Goal: Task Accomplishment & Management: Use online tool/utility

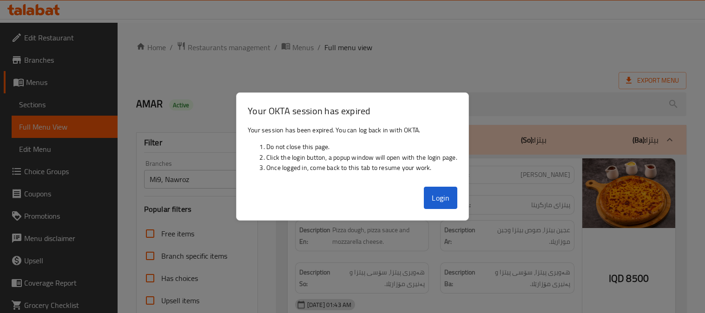
scroll to position [181, 0]
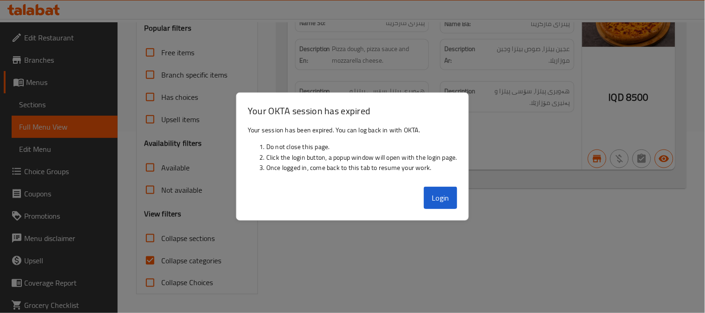
click at [442, 192] on button "Login" at bounding box center [440, 198] width 33 height 22
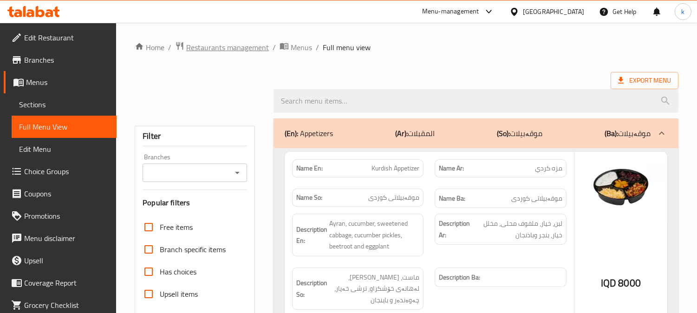
click at [235, 52] on span "Restaurants management" at bounding box center [227, 47] width 83 height 11
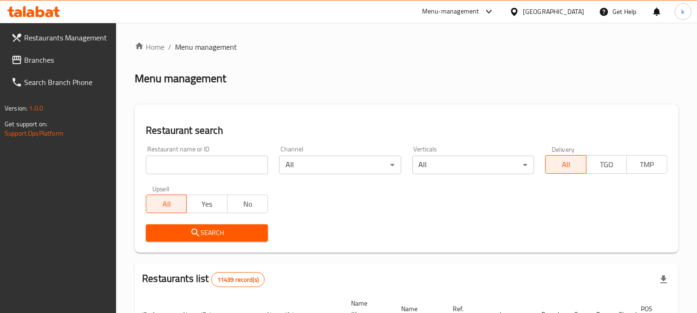
drag, startPoint x: 170, startPoint y: 167, endPoint x: 183, endPoint y: 174, distance: 14.8
click at [170, 167] on input "search" at bounding box center [207, 165] width 122 height 19
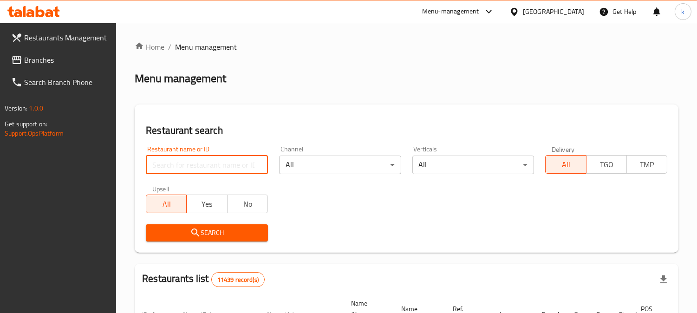
paste input "Gas Azadi Pizza & Lahm bil Ajeen"
type input "Gas Azadi Pizza & Lahm bil Ajeen"
click at [201, 248] on div "Restaurant search Restaurant name or ID Gas Azadi Pizza & Lahm bil Ajeen Restau…" at bounding box center [407, 179] width 544 height 148
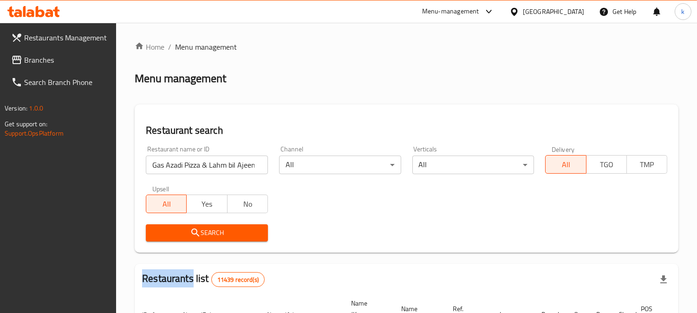
click at [202, 248] on div "Restaurant search Restaurant name or ID Gas Azadi Pizza & Lahm bil Ajeen Restau…" at bounding box center [407, 179] width 544 height 148
click at [203, 241] on button "Search" at bounding box center [207, 232] width 122 height 17
click at [203, 241] on div at bounding box center [348, 156] width 697 height 313
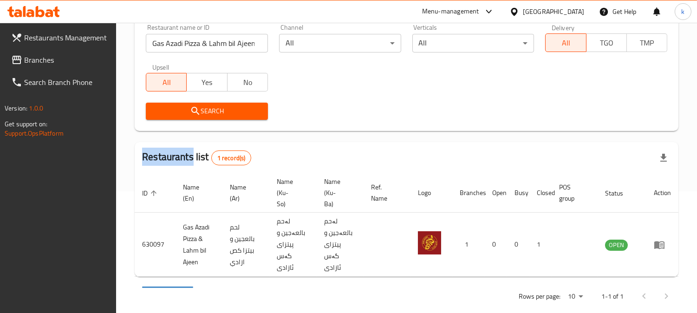
scroll to position [136, 0]
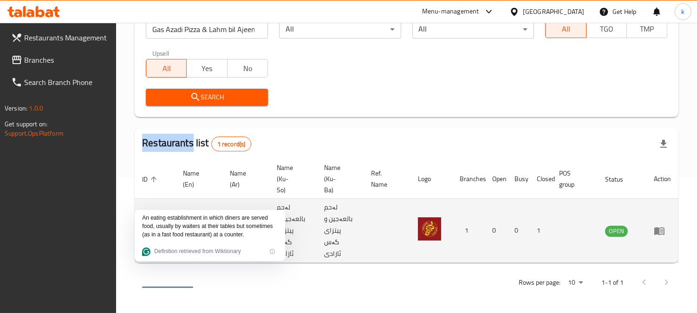
click at [659, 228] on icon "enhanced table" at bounding box center [659, 230] width 11 height 11
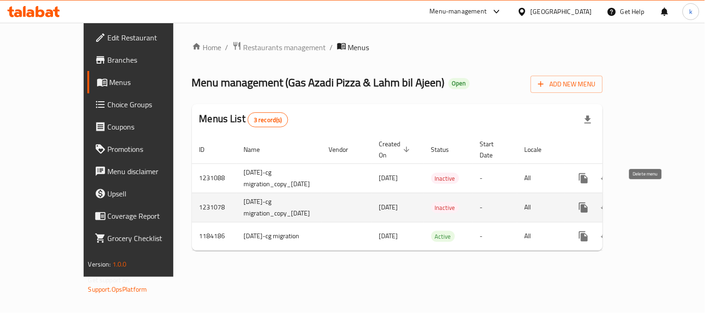
click at [634, 202] on icon "enhanced table" at bounding box center [627, 207] width 11 height 11
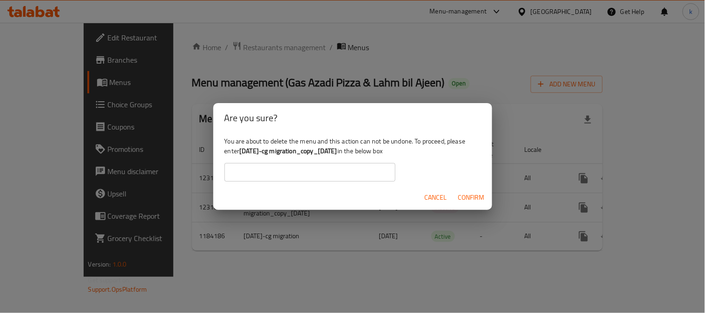
drag, startPoint x: 240, startPoint y: 149, endPoint x: 370, endPoint y: 155, distance: 130.7
click at [370, 155] on div "You are about to delete the menu and this action can not be undone. To proceed,…" at bounding box center [352, 159] width 279 height 52
copy b "02/07/2021-cg migration_copy_27/04/2024"
click at [354, 166] on input "text" at bounding box center [309, 172] width 171 height 19
paste input "02/07/2021-cg migration_copy_27/04/2024"
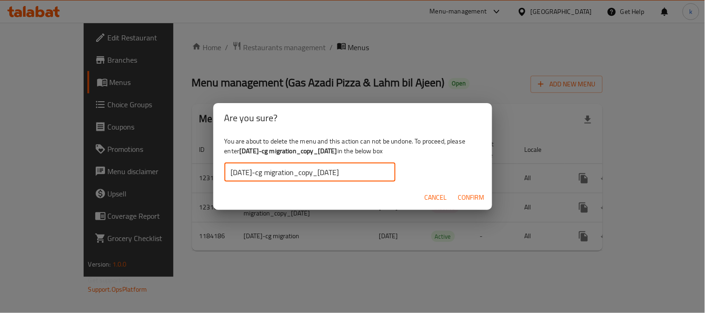
type input "02/07/2021-cg migration_copy_27/04/2024"
click at [481, 194] on span "Confirm" at bounding box center [471, 198] width 26 height 12
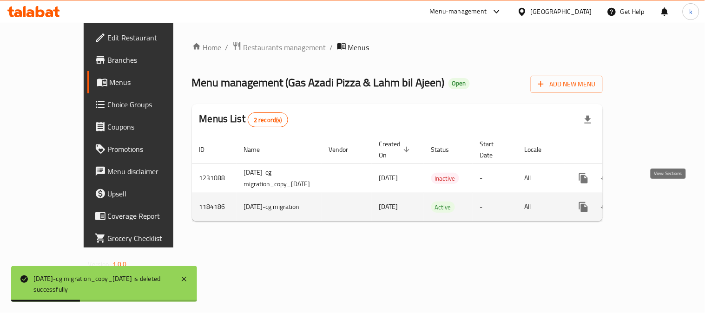
click at [656, 202] on icon "enhanced table" at bounding box center [650, 207] width 11 height 11
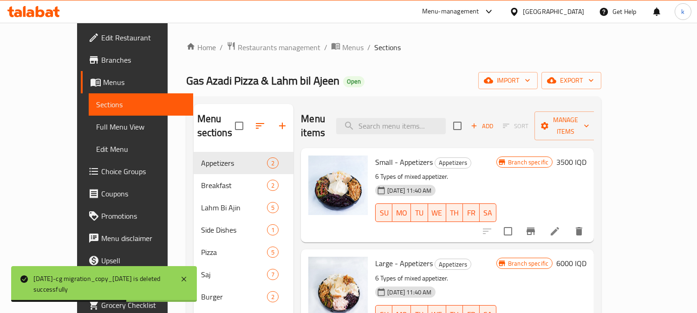
click at [96, 125] on span "Full Menu View" at bounding box center [141, 126] width 90 height 11
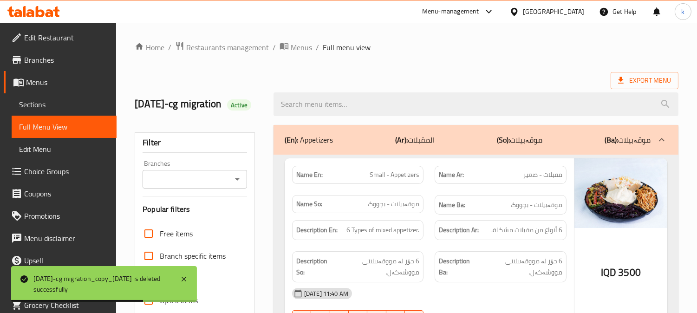
click at [194, 186] on input "Branches" at bounding box center [187, 179] width 84 height 13
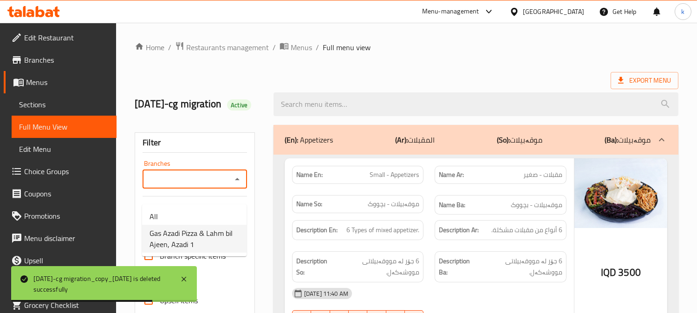
click at [203, 234] on span "Gas Azadi Pizza & Lahm bil Ajeen, Azadi 1" at bounding box center [195, 239] width 90 height 22
type input "Gas Azadi Pizza & Lahm bil Ajeen, Azadi 1"
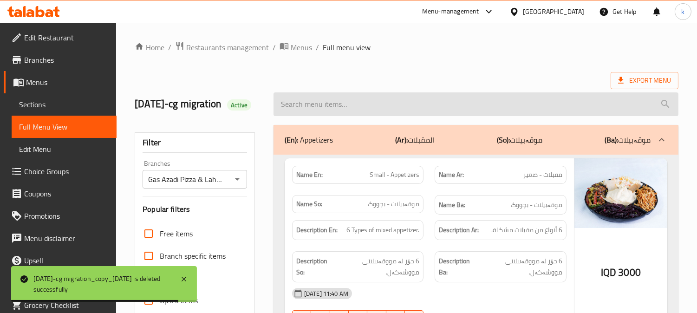
click at [323, 111] on input "search" at bounding box center [476, 104] width 405 height 24
paste input "Cheddar Cheese French Fries"
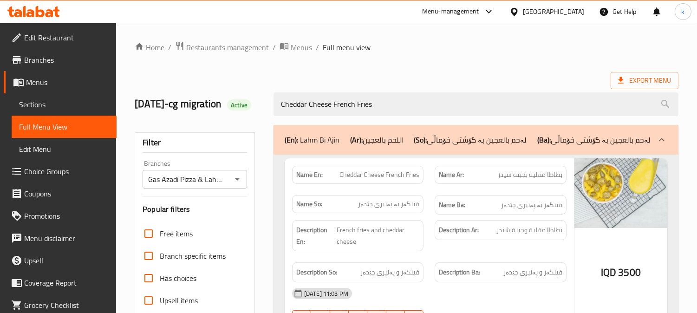
type input "Cheddar Cheese French Fries"
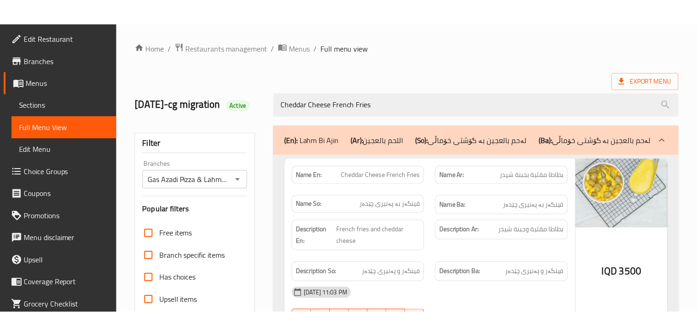
scroll to position [195, 0]
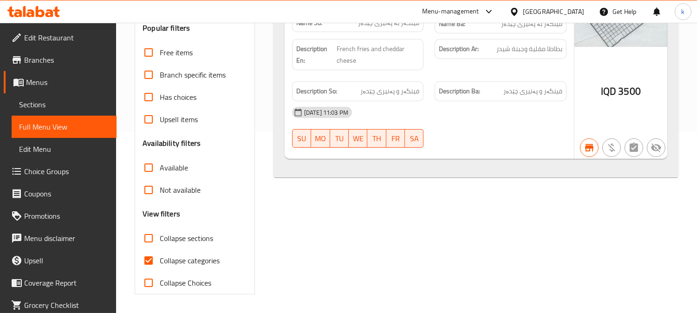
click at [36, 103] on span "Sections" at bounding box center [64, 104] width 90 height 11
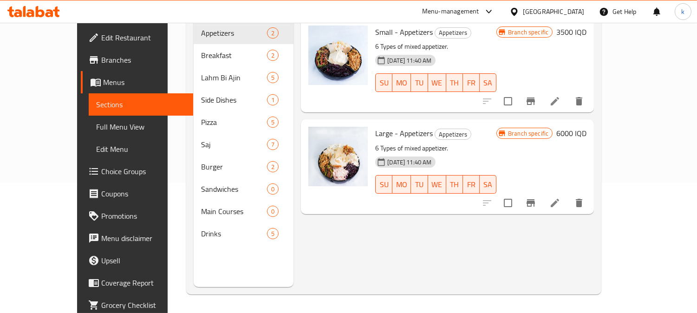
scroll to position [130, 0]
click at [96, 129] on span "Full Menu View" at bounding box center [141, 126] width 90 height 11
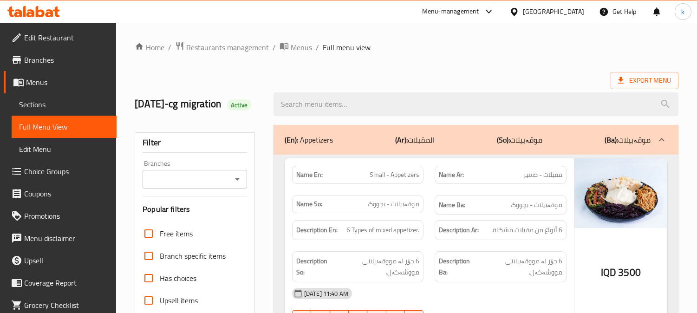
click at [188, 186] on input "Branches" at bounding box center [187, 179] width 84 height 13
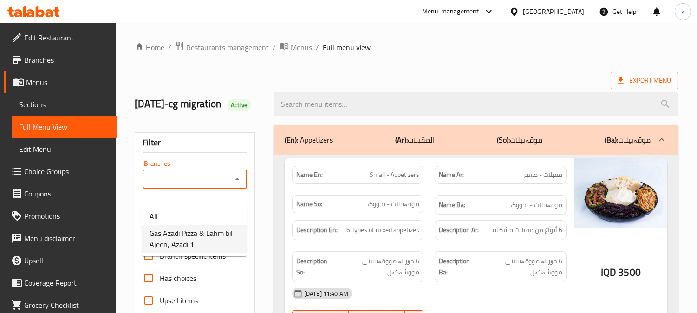
click at [188, 229] on span "Gas Azadi Pizza & Lahm bil Ajeen, Azadi 1" at bounding box center [195, 239] width 90 height 22
type input "Gas Azadi Pizza & Lahm bil Ajeen, Azadi 1"
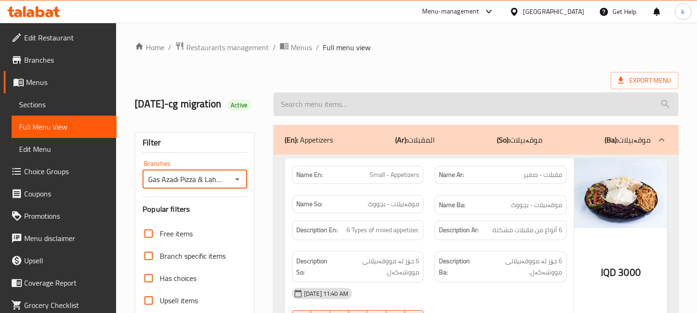
click at [344, 116] on input "search" at bounding box center [476, 104] width 405 height 24
paste input "Cheese Meat Saj"
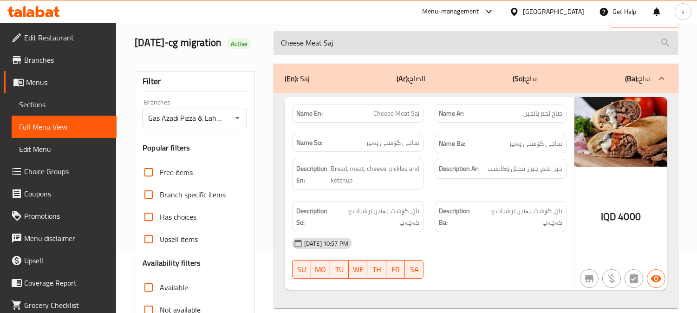
scroll to position [86, 0]
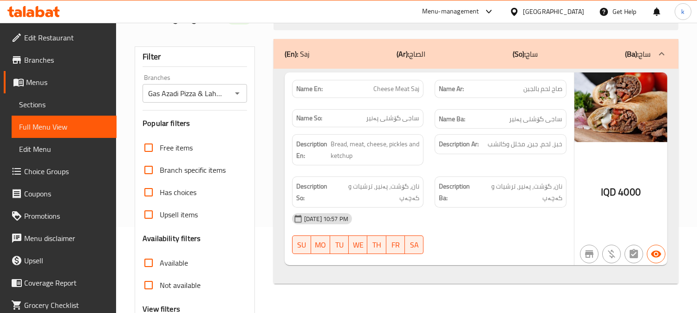
type input "Cheese Meat Saj"
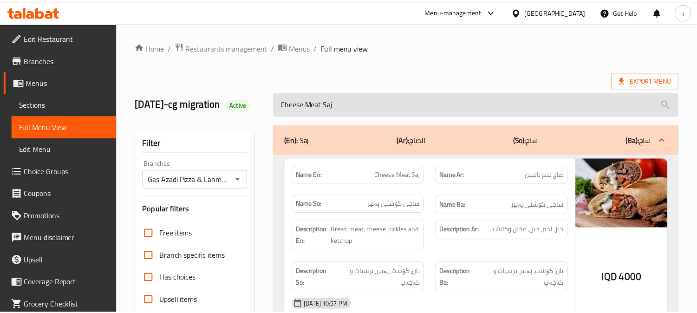
scroll to position [195, 0]
